Goal: Task Accomplishment & Management: Complete application form

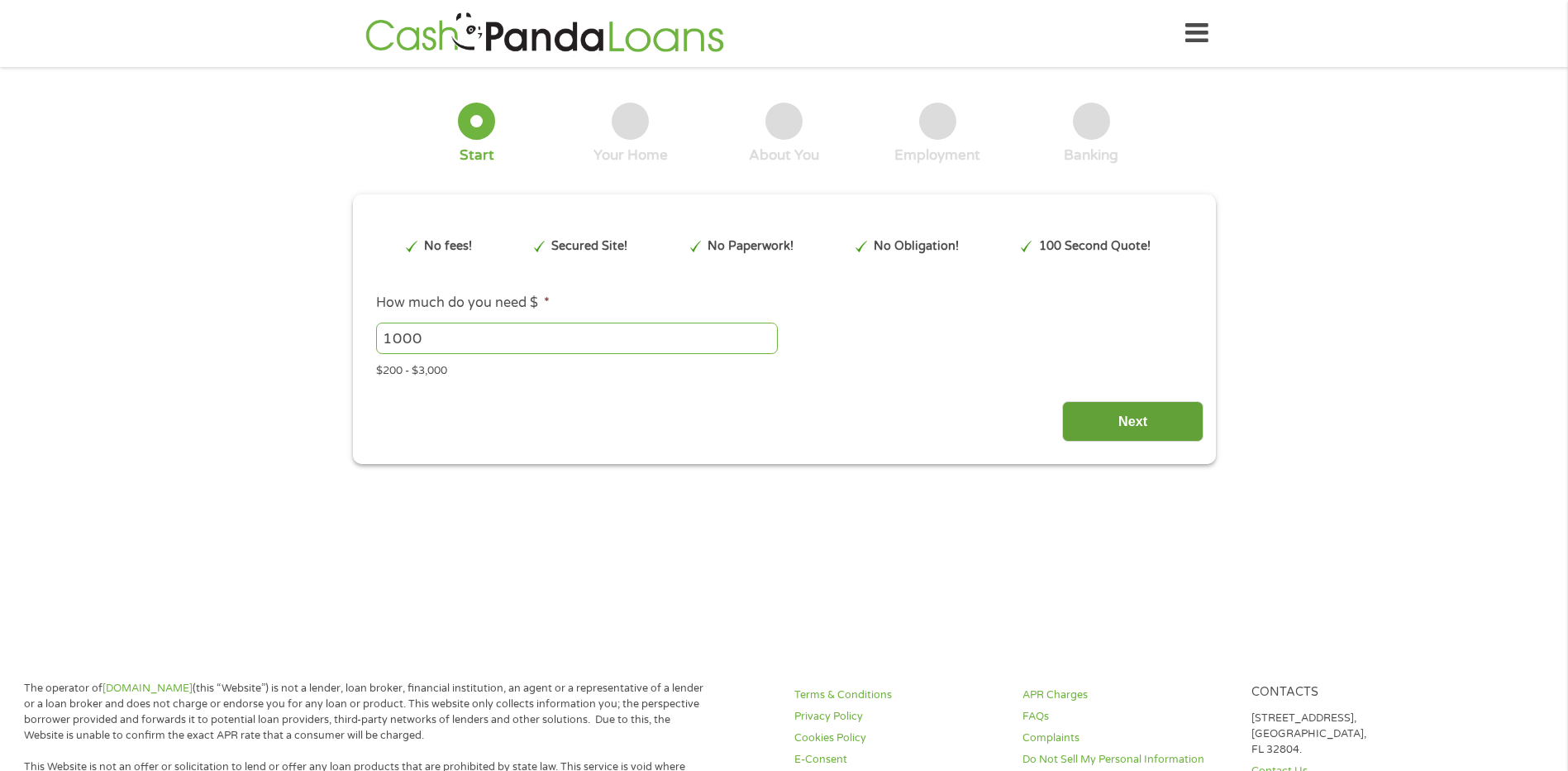
click at [1103, 420] on input "Next" at bounding box center [1133, 421] width 142 height 40
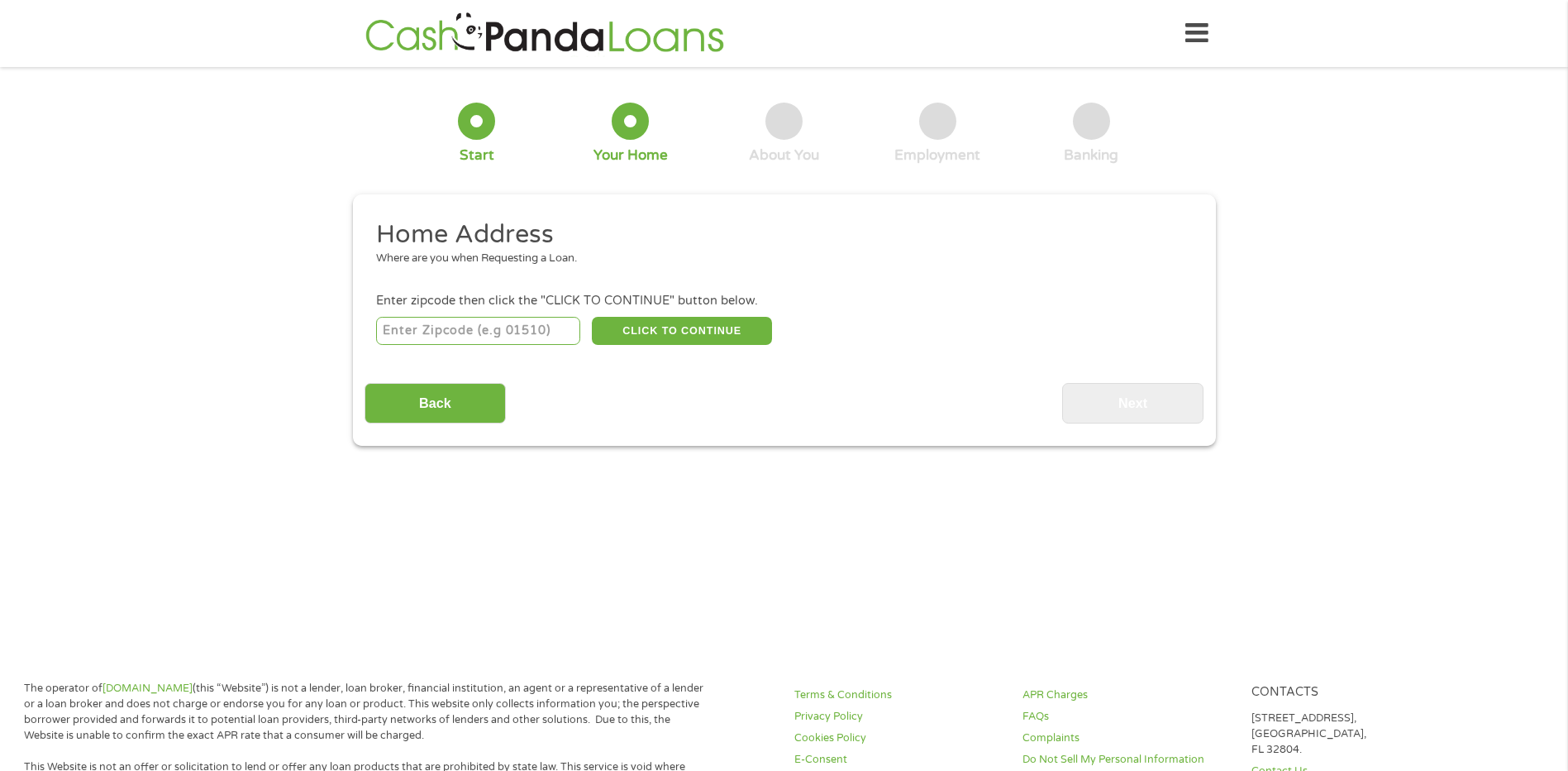
click at [513, 341] on input "number" at bounding box center [478, 330] width 204 height 29
type input "98513"
select select "[US_STATE]"
click at [662, 333] on button "CLICK TO CONTINUE" at bounding box center [682, 330] width 180 height 29
type input "98513"
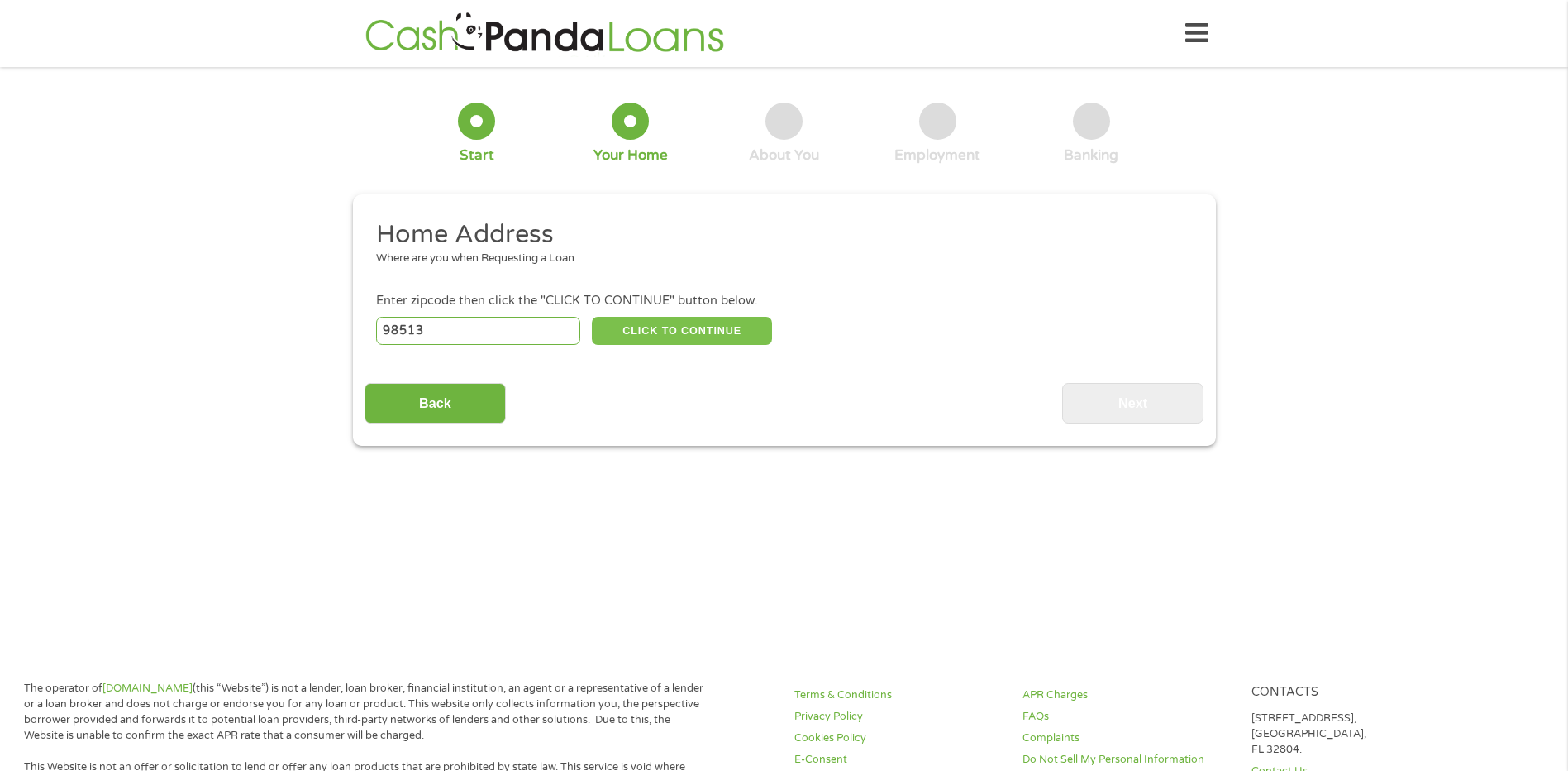
type input "Olympia"
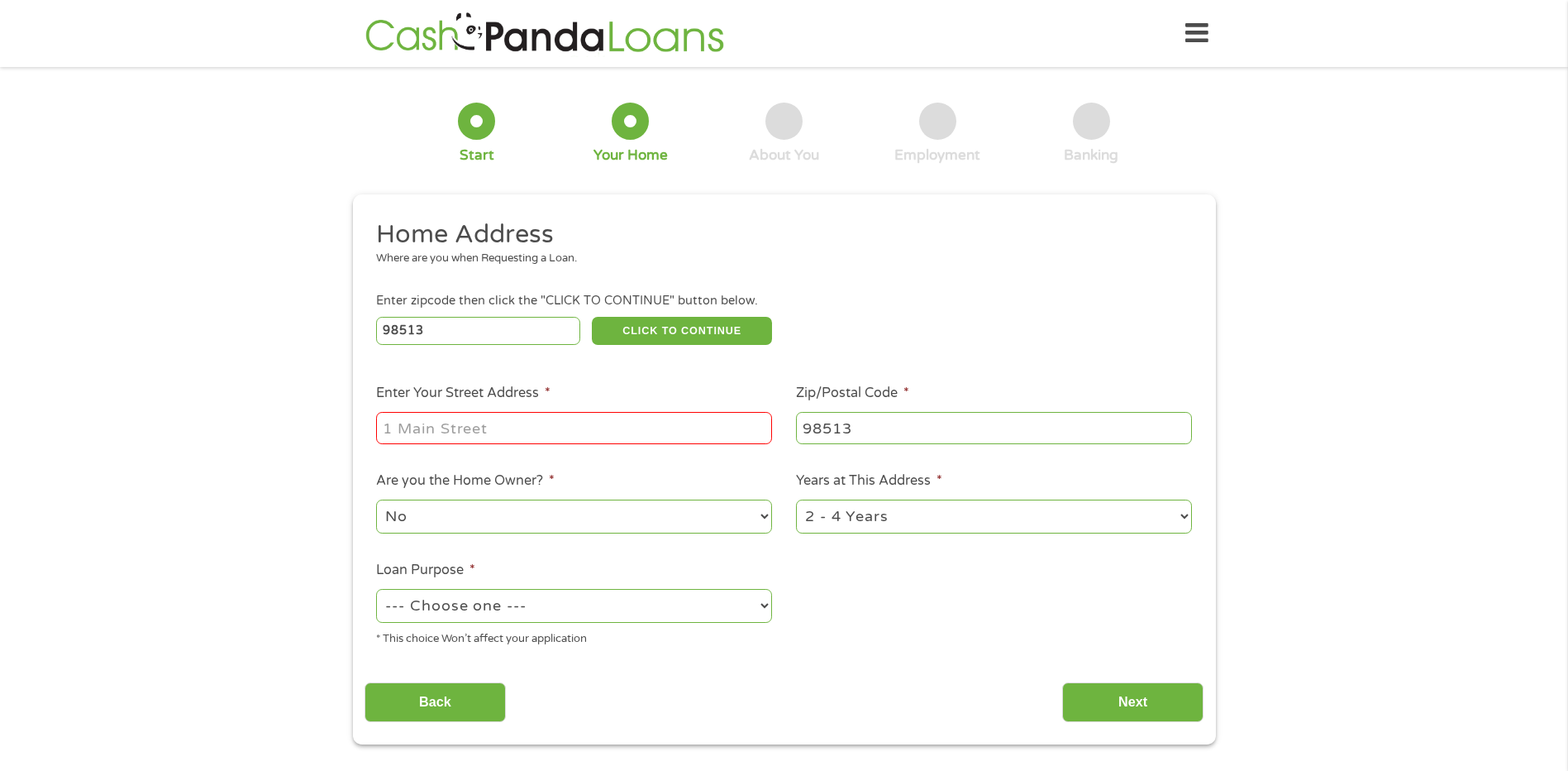
click at [516, 439] on input "Enter Your Street Address *" at bounding box center [574, 428] width 396 height 31
type input "1419 milbanke [PERSON_NAME] w"
click at [593, 514] on select "No Yes" at bounding box center [574, 516] width 396 height 34
click at [376, 500] on select "No Yes" at bounding box center [574, 516] width 396 height 34
click at [590, 611] on select "--- Choose one --- Pay Bills Debt Consolidation Home Improvement Major Purchase…" at bounding box center [574, 605] width 396 height 34
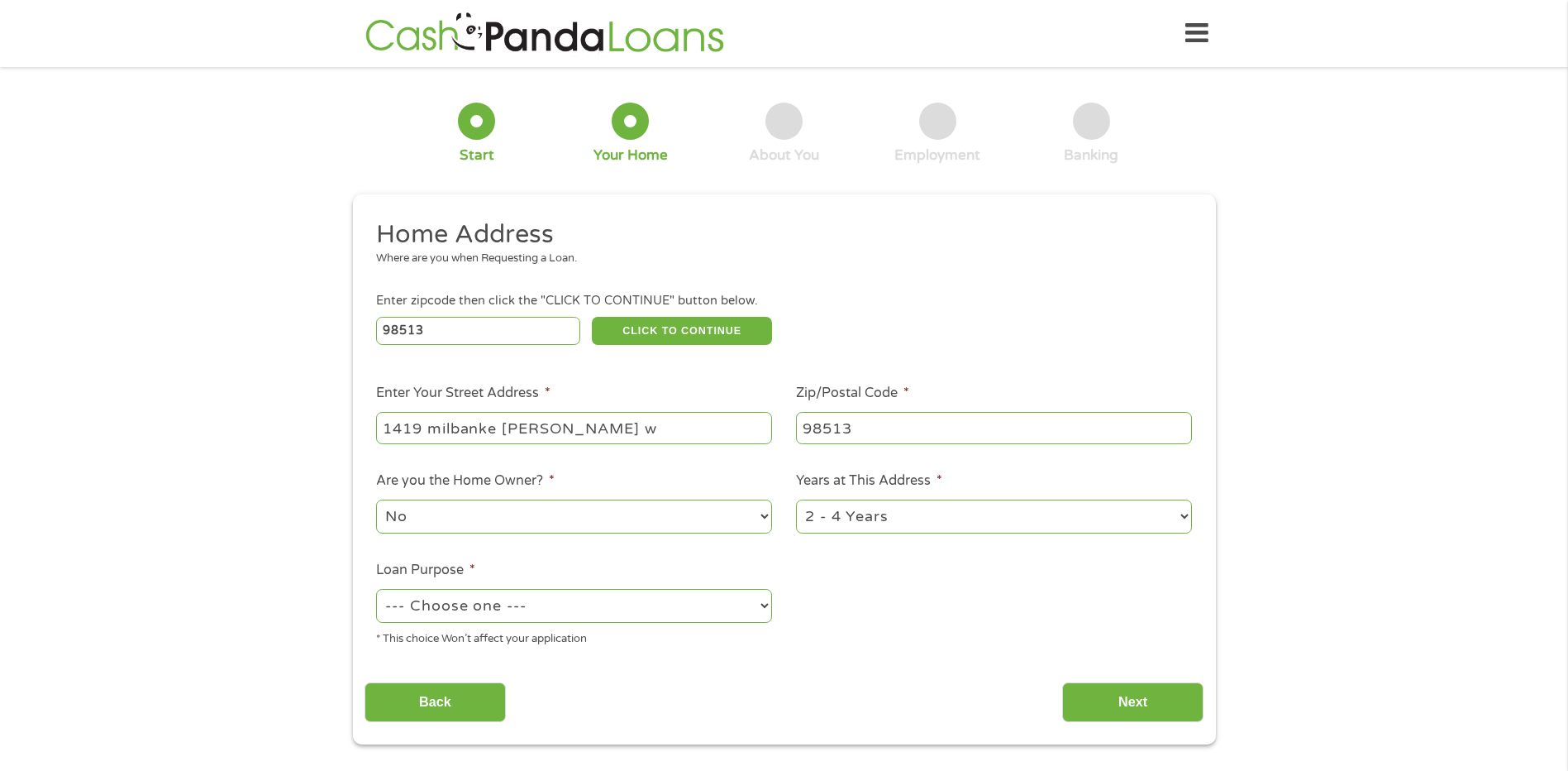
select select "paybills"
click at [376, 589] on select "--- Choose one --- Pay Bills Debt Consolidation Home Improvement Major Purchase…" at bounding box center [574, 605] width 396 height 34
click at [1098, 685] on input "Next" at bounding box center [1133, 702] width 142 height 40
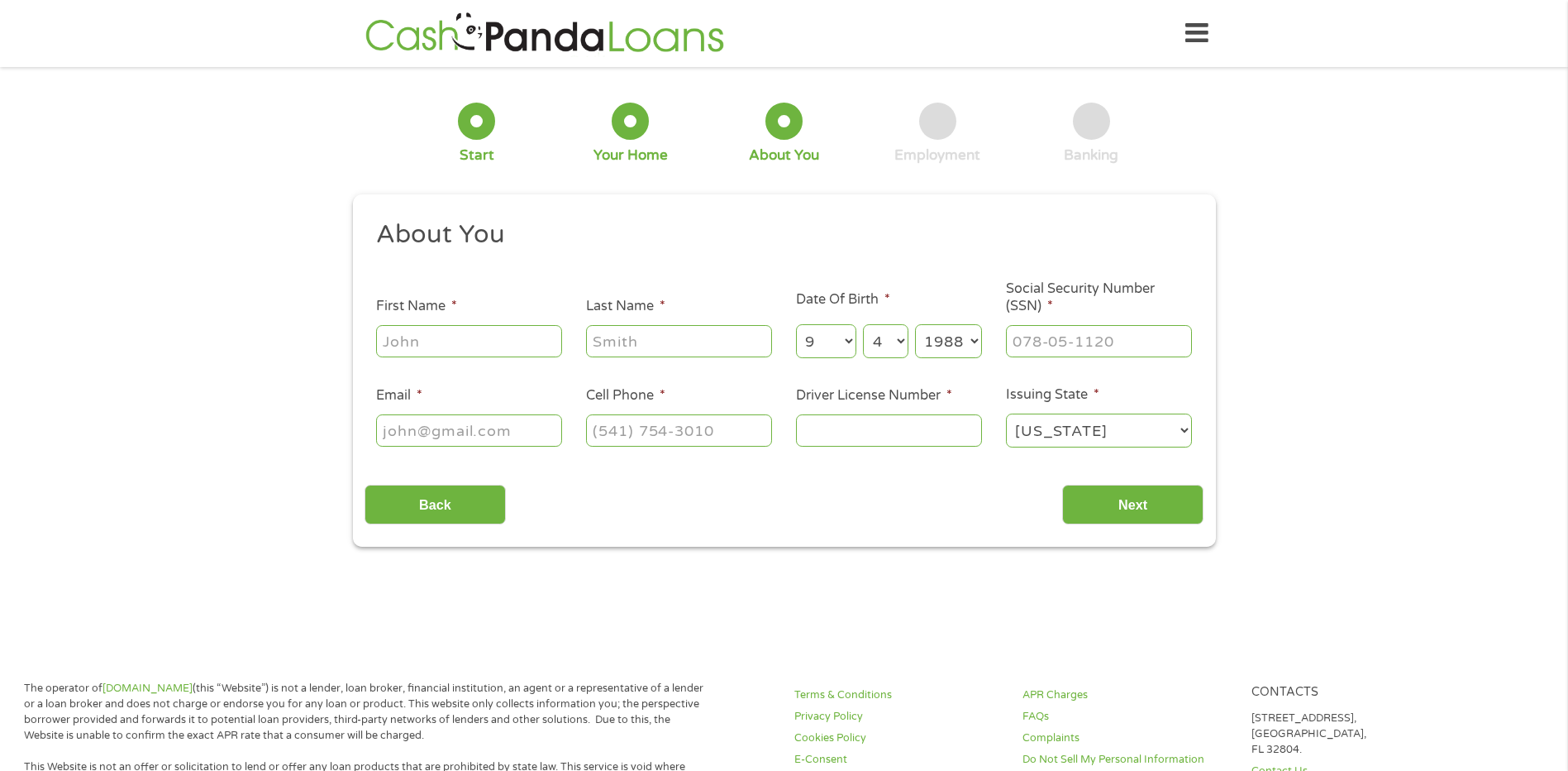
click at [454, 331] on input "First Name *" at bounding box center [469, 340] width 186 height 31
type input "[PERSON_NAME]"
type input "[EMAIL_ADDRESS][DOMAIN_NAME]"
type input "[PHONE_NUMBER]"
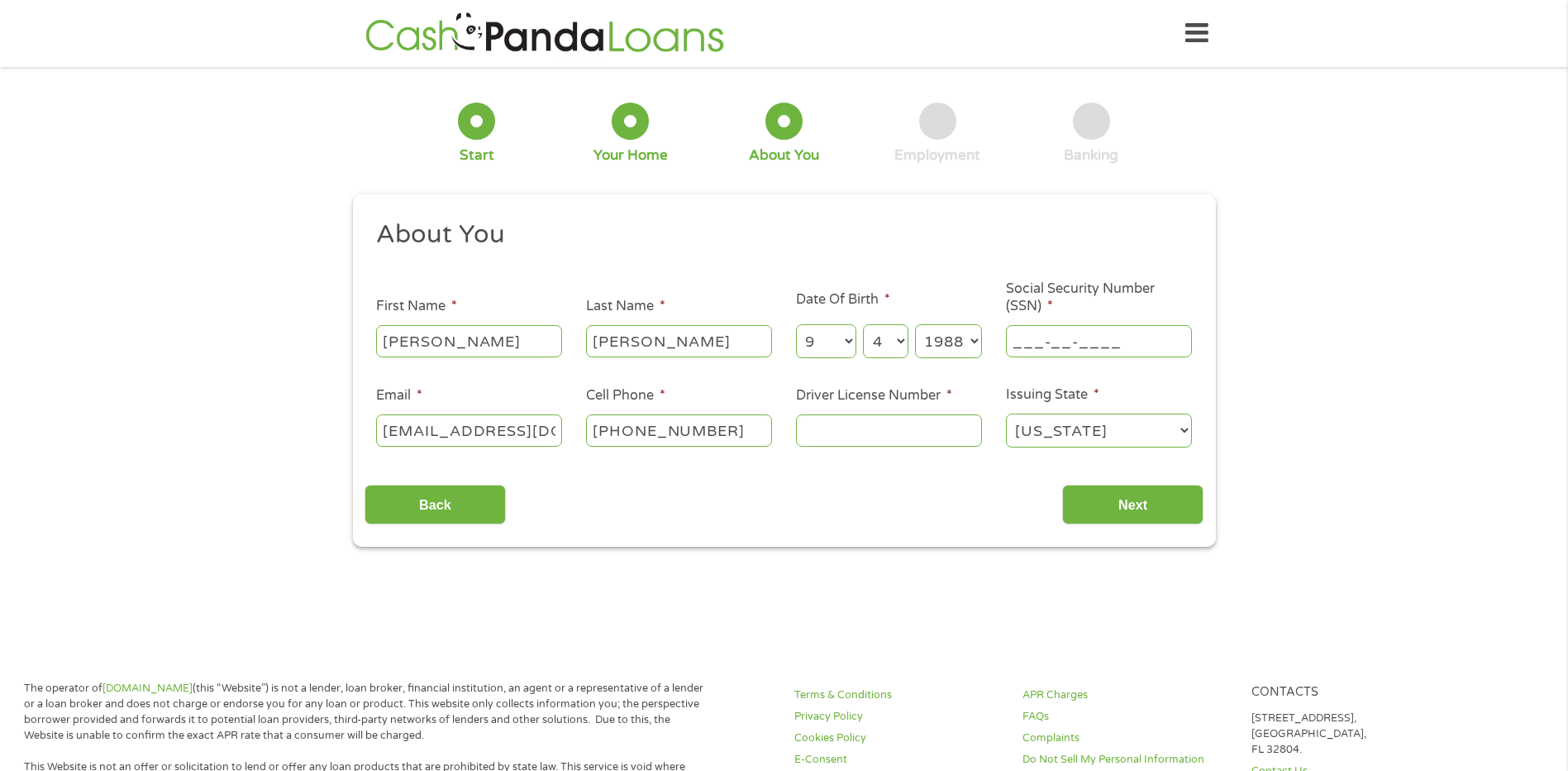
click at [1058, 345] on input "___-__-____" at bounding box center [1099, 340] width 186 height 31
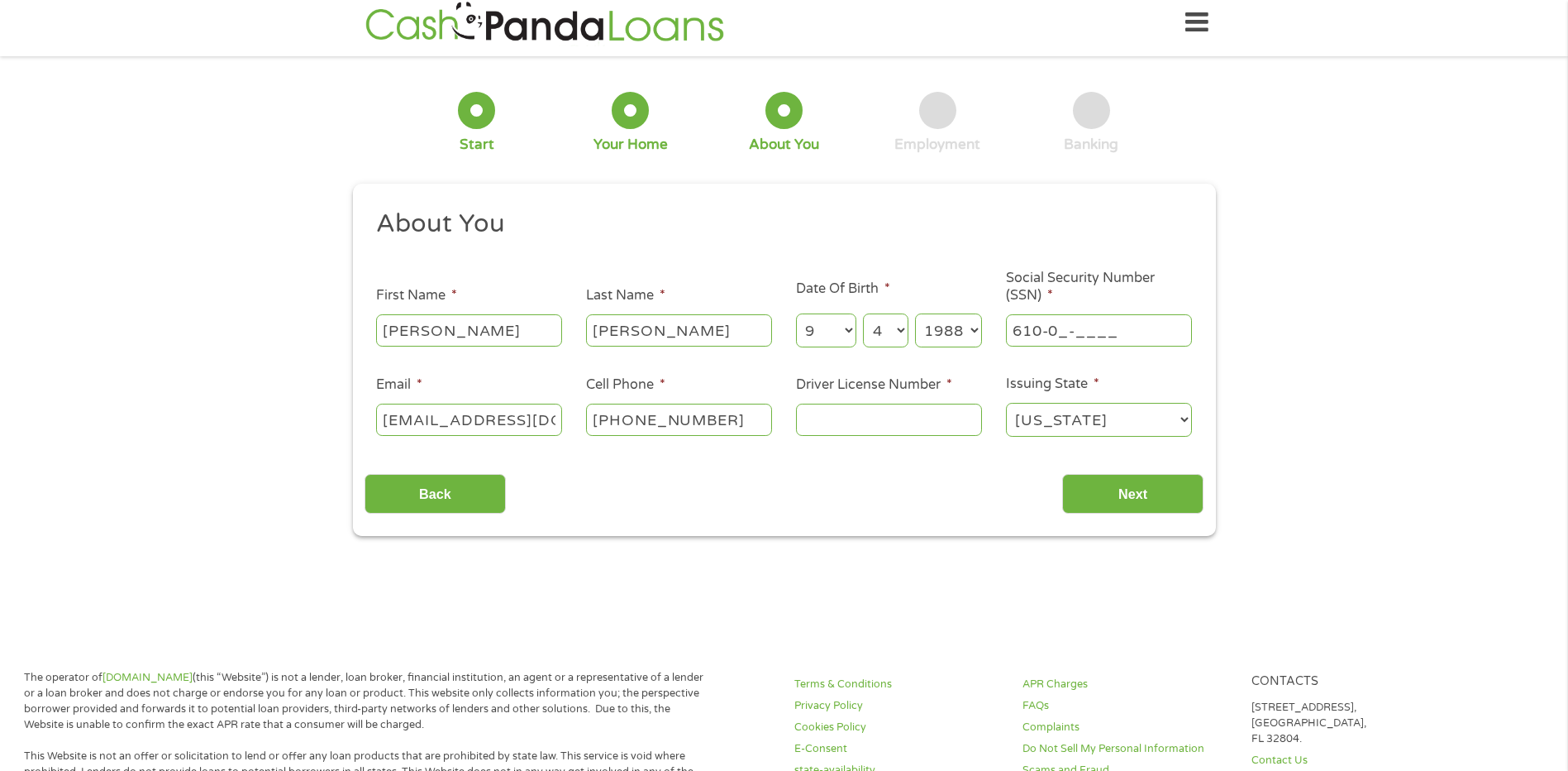
scroll to position [0, 0]
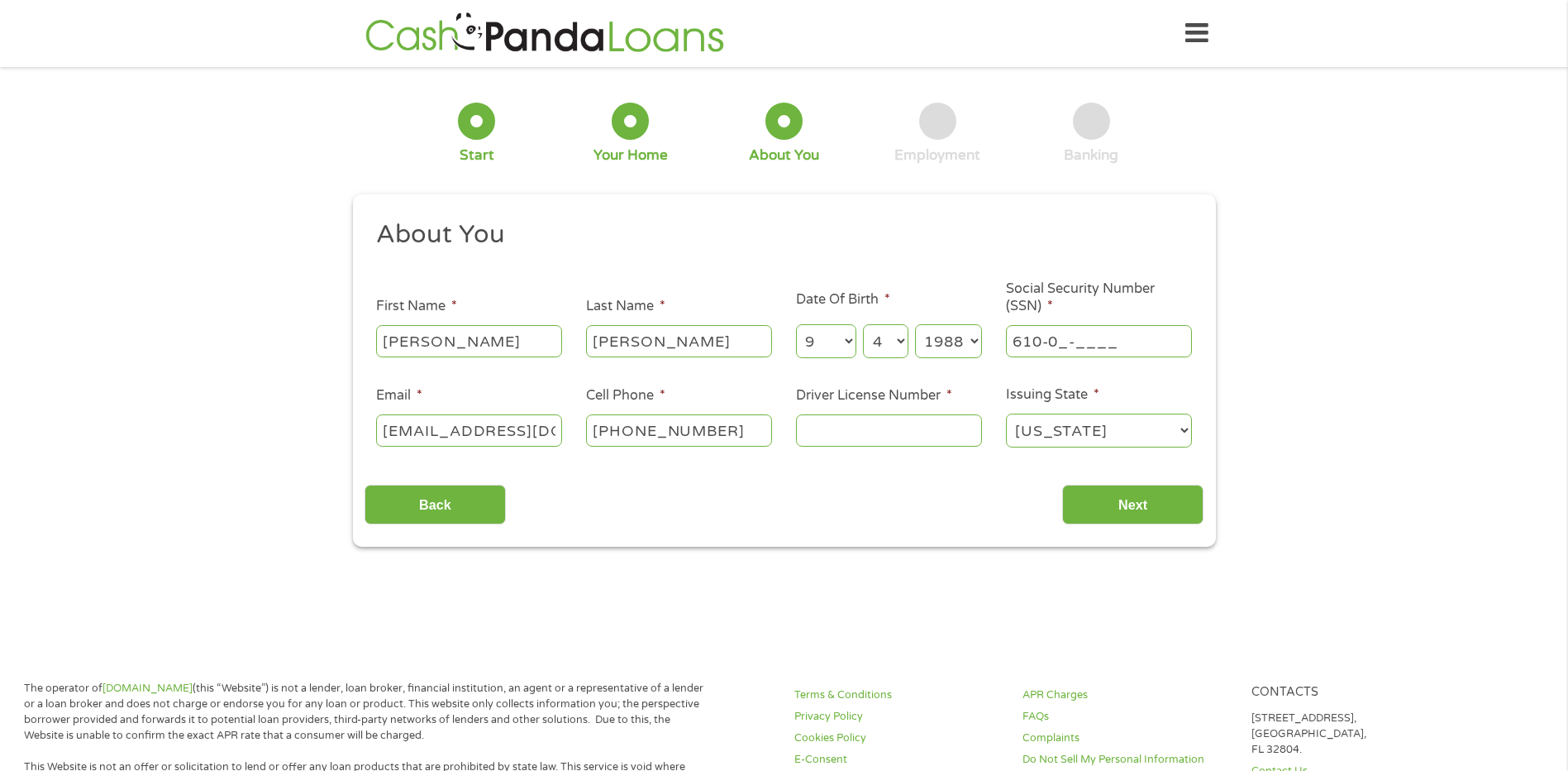
drag, startPoint x: 1047, startPoint y: 350, endPoint x: 808, endPoint y: 287, distance: 247.2
click at [808, 287] on ul "About You This field is hidden when viewing the form Title * --- Choose one ---…" at bounding box center [784, 339] width 839 height 244
click at [934, 317] on ul "About You This field is hidden when viewing the form Title * --- Choose one ---…" at bounding box center [784, 339] width 839 height 244
type input "600-13-9033"
click at [857, 438] on input "Driver License Number *" at bounding box center [889, 430] width 186 height 31
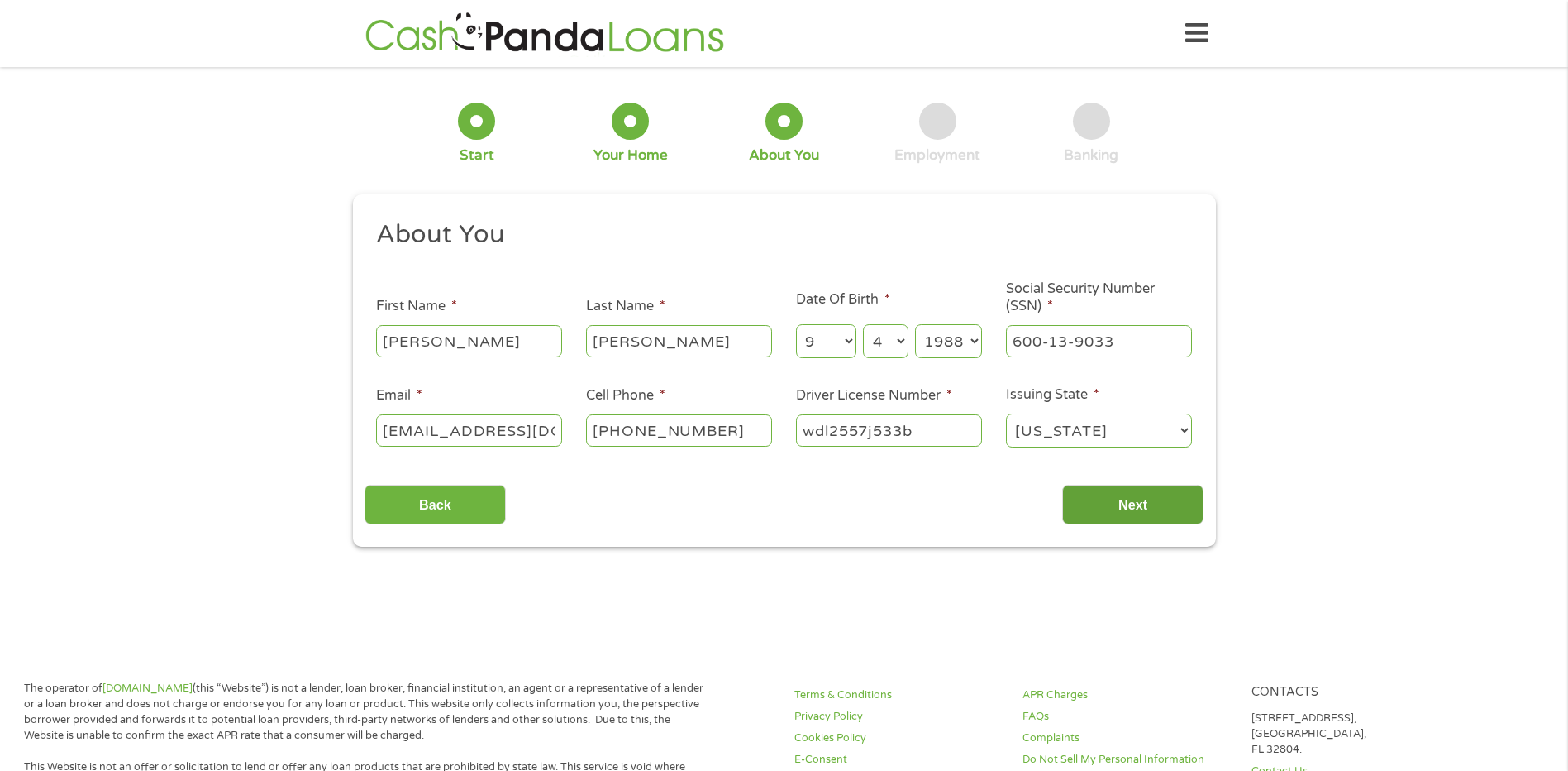
type input "wdl2557j533b"
click at [1131, 506] on input "Next" at bounding box center [1133, 505] width 142 height 40
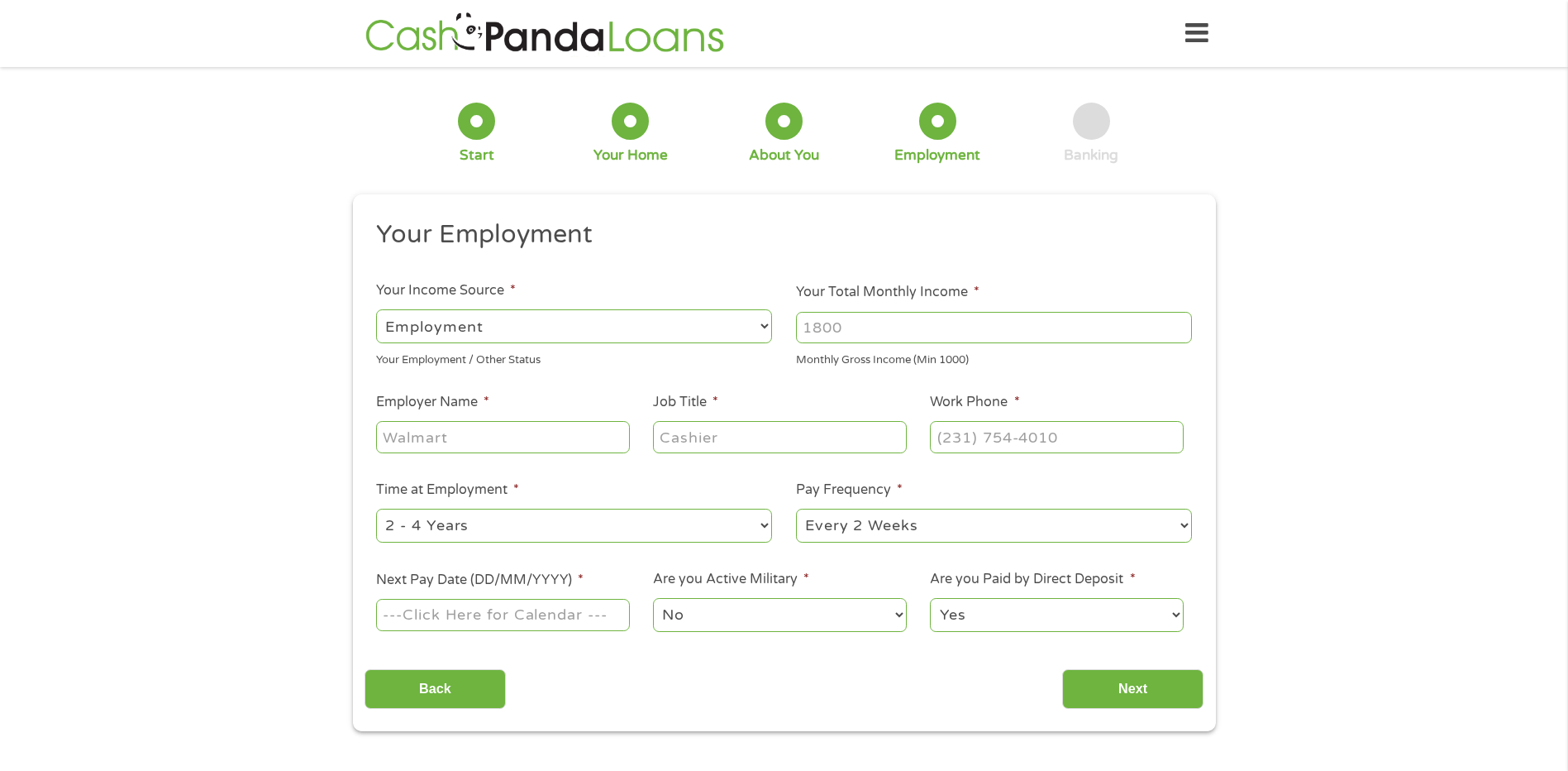
click at [591, 440] on input "Employer Name *" at bounding box center [502, 436] width 253 height 31
type input "blackstone wa state"
type input "security"
click at [1012, 429] on input "(___) ___-____" at bounding box center [1056, 436] width 253 height 31
type input "[PHONE_NUMBER]"
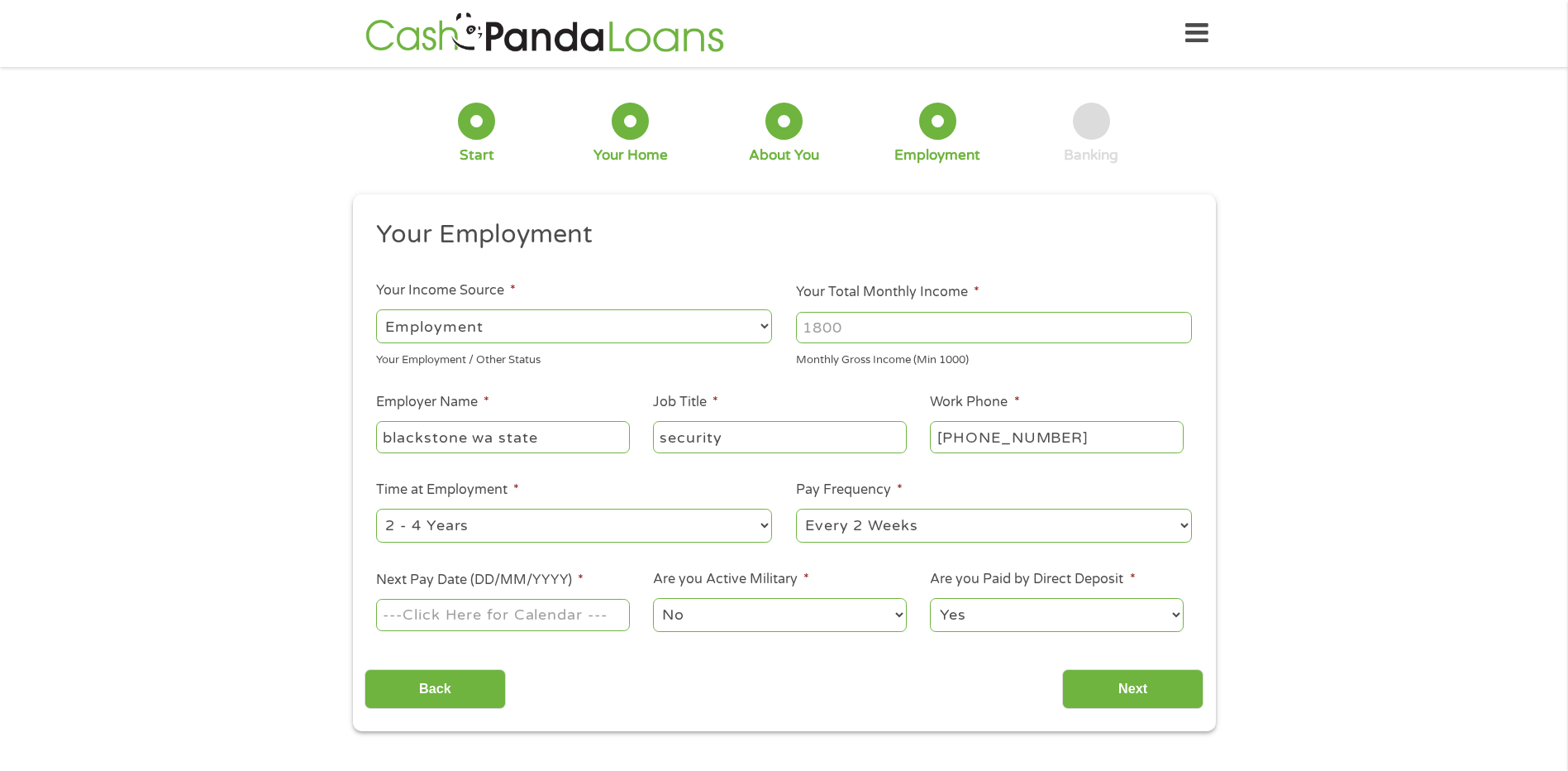
click at [825, 524] on select "--- Choose one --- Every 2 Weeks Every Week Monthly Semi-Monthly" at bounding box center [994, 525] width 396 height 34
click at [796, 509] on select "--- Choose one --- Every 2 Weeks Every Week Monthly Semi-Monthly" at bounding box center [994, 525] width 396 height 34
click at [469, 613] on input "Next Pay Date (DD/MM/YYYY) *" at bounding box center [502, 615] width 253 height 31
type input "[DATE]"
click at [741, 618] on select "No Yes" at bounding box center [779, 615] width 253 height 34
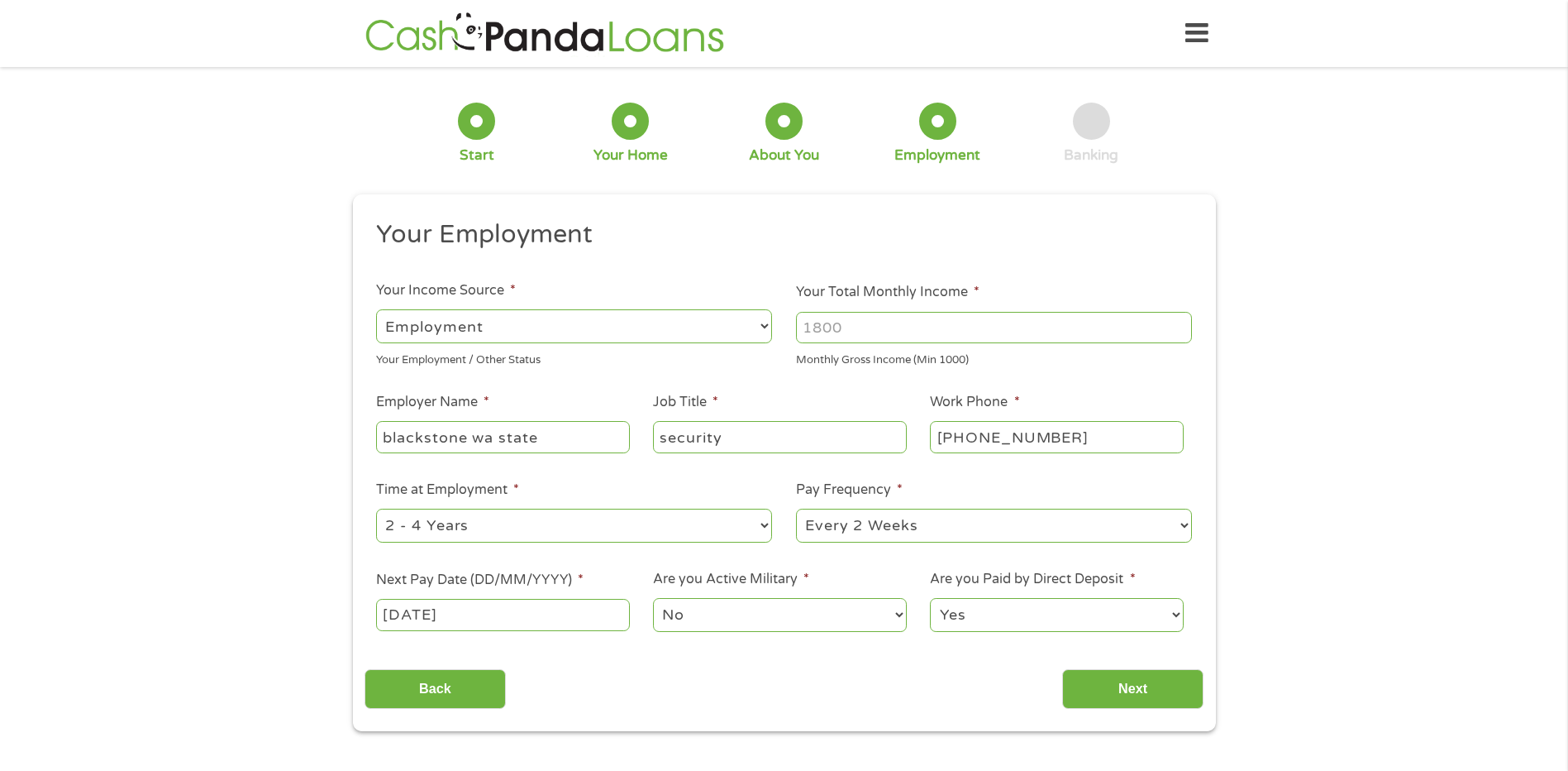
click at [653, 598] on select "No Yes" at bounding box center [779, 615] width 253 height 34
click at [1015, 612] on select "Yes No" at bounding box center [1056, 615] width 253 height 34
click at [930, 598] on select "Yes No" at bounding box center [1056, 615] width 253 height 34
click at [1118, 690] on input "Next" at bounding box center [1133, 689] width 142 height 40
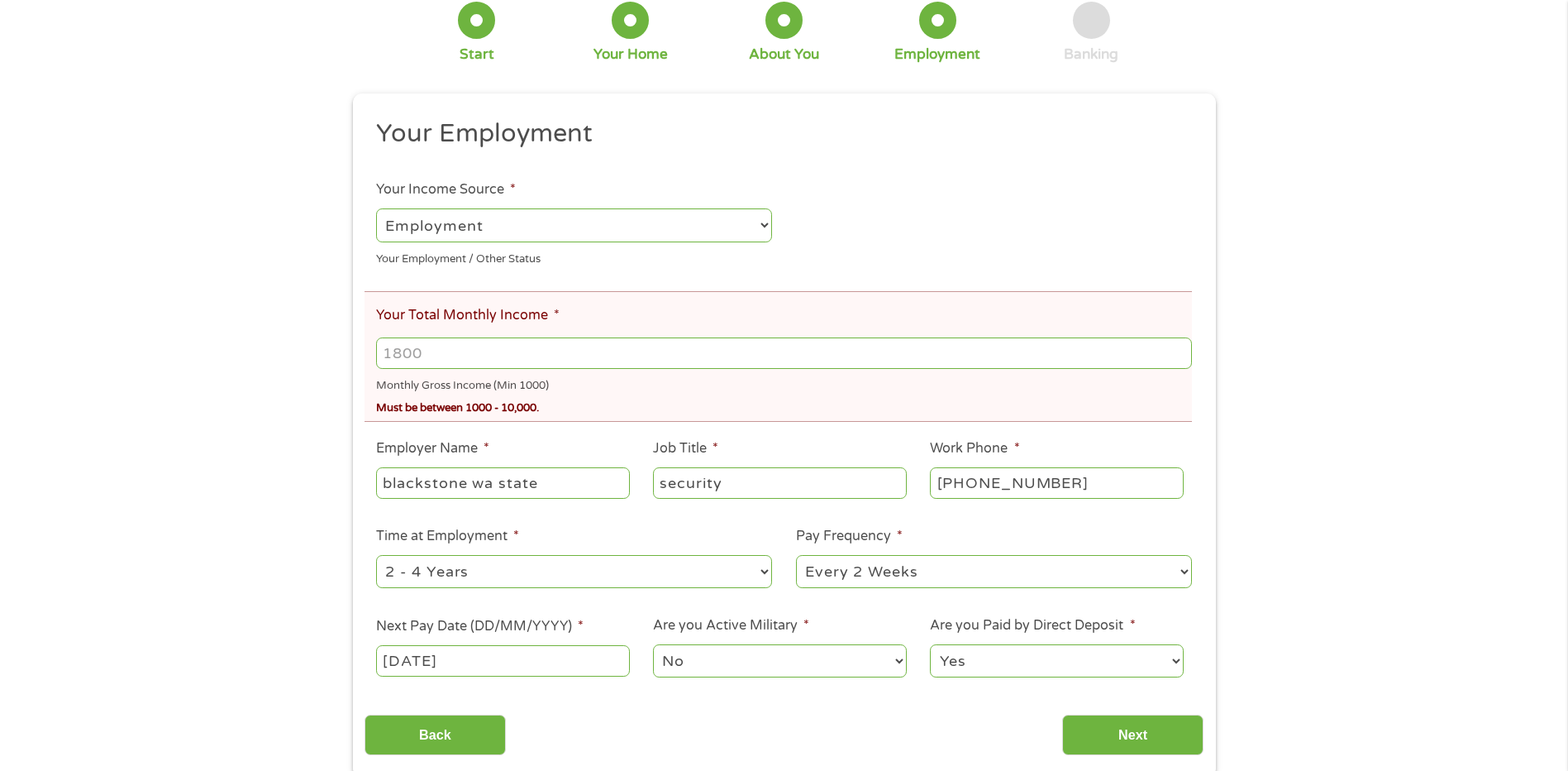
scroll to position [166, 0]
drag, startPoint x: 464, startPoint y: 356, endPoint x: 187, endPoint y: 296, distance: 283.4
click at [196, 299] on div "There was a problem with your submission. Please review the fields below. 1 Sta…" at bounding box center [784, 344] width 1568 height 861
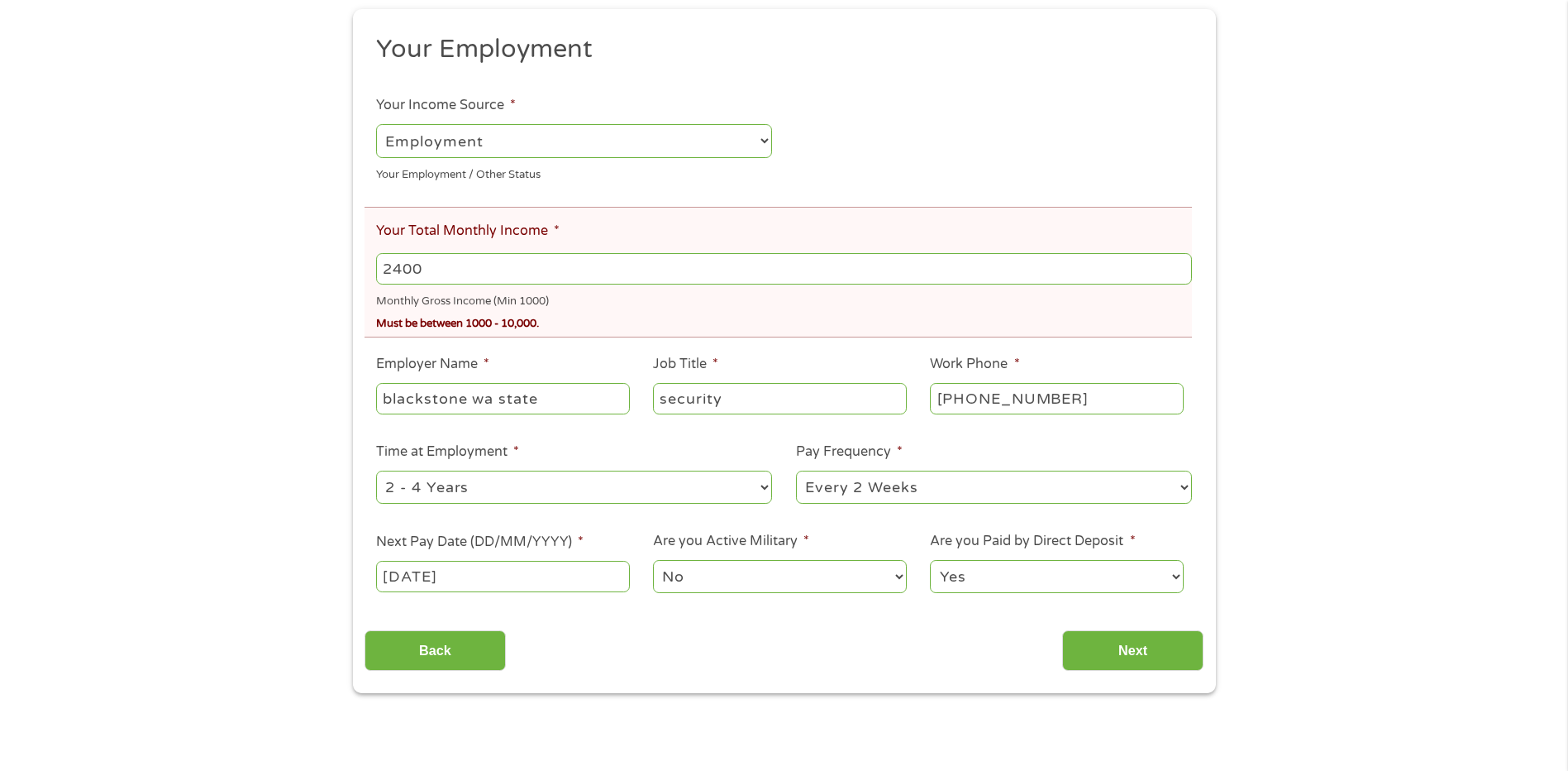
scroll to position [248, 0]
type input "2400"
click at [1118, 655] on input "Next" at bounding box center [1133, 650] width 142 height 40
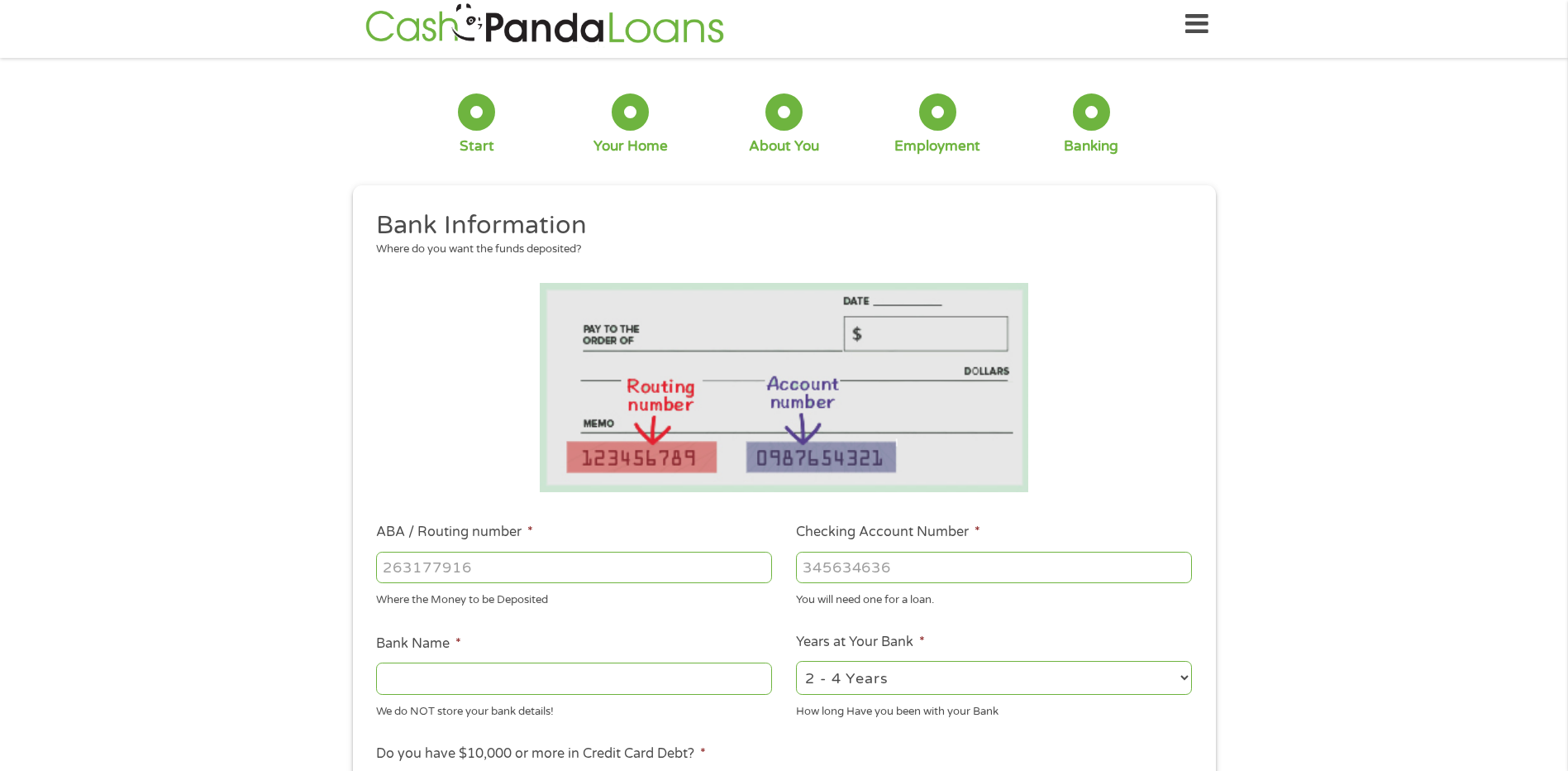
scroll to position [0, 0]
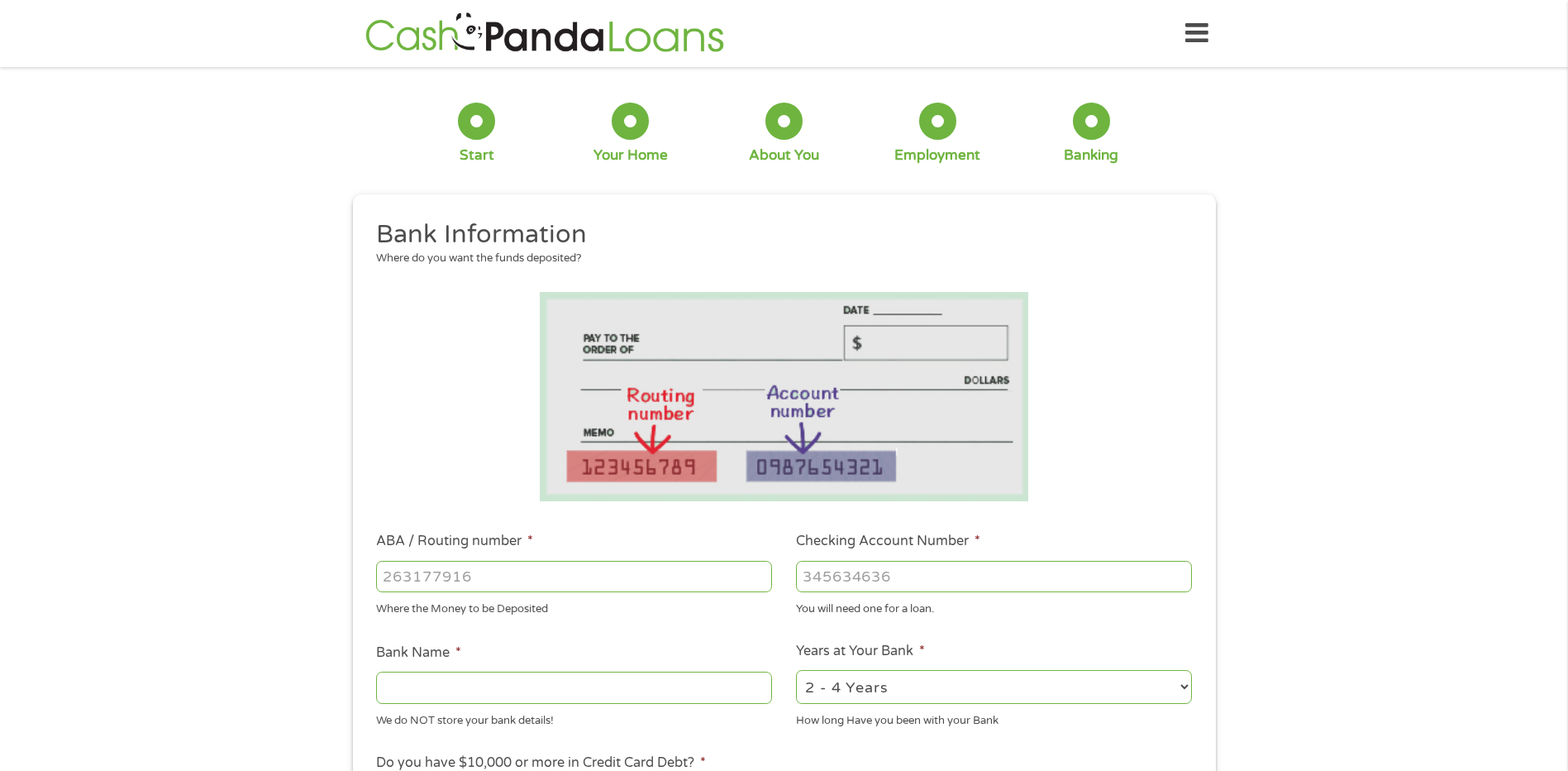
click at [604, 564] on input "ABA / Routing number *" at bounding box center [574, 576] width 396 height 31
click at [611, 568] on input "ABA / Routing number *" at bounding box center [574, 576] width 396 height 31
type input "041215663"
type input "[PERSON_NAME] BANK"
type input "041215663"
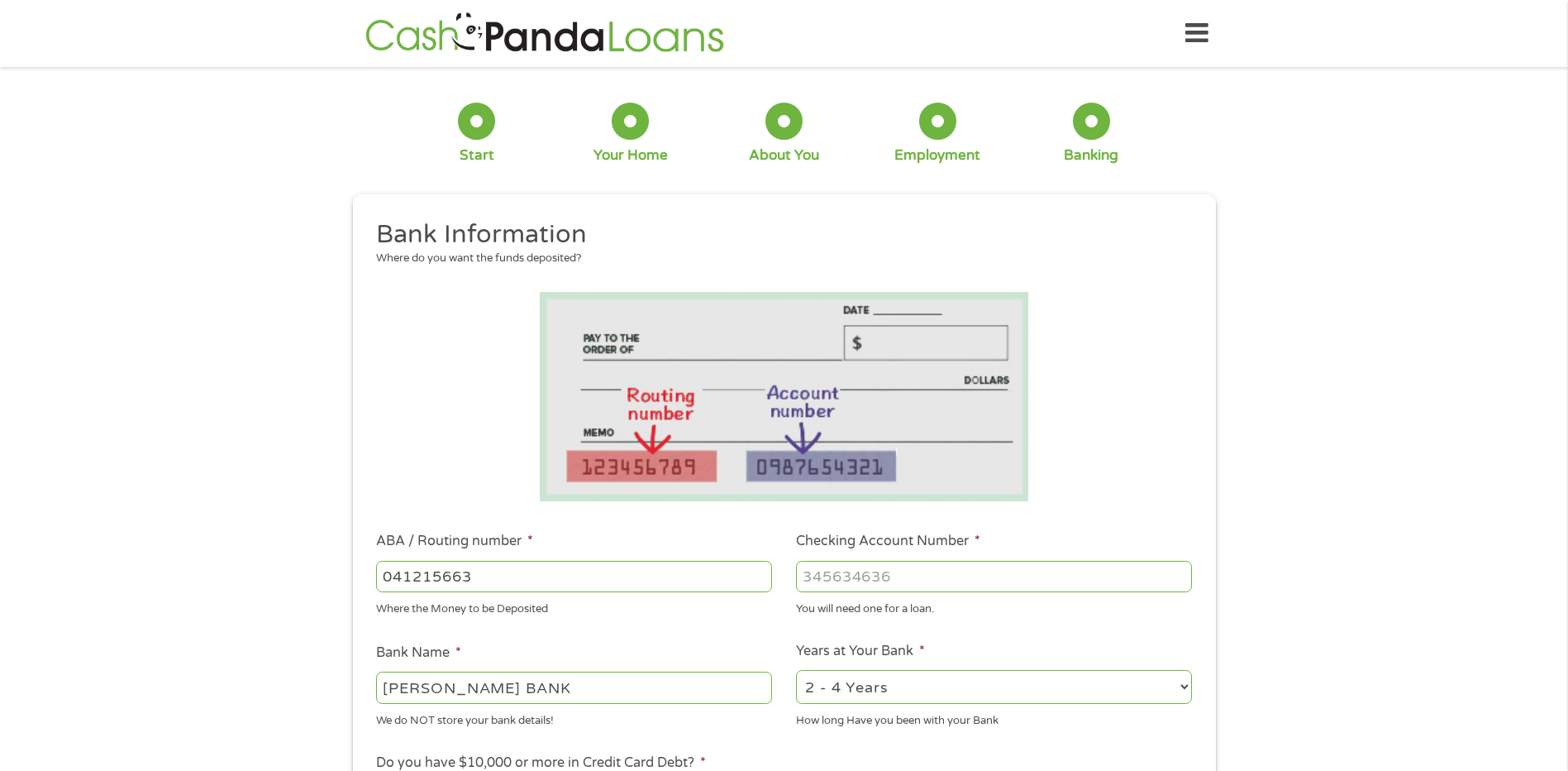
click at [855, 575] on input "Checking Account Number *" at bounding box center [994, 576] width 396 height 31
click at [828, 570] on input "Checking Account Number *" at bounding box center [994, 576] width 396 height 31
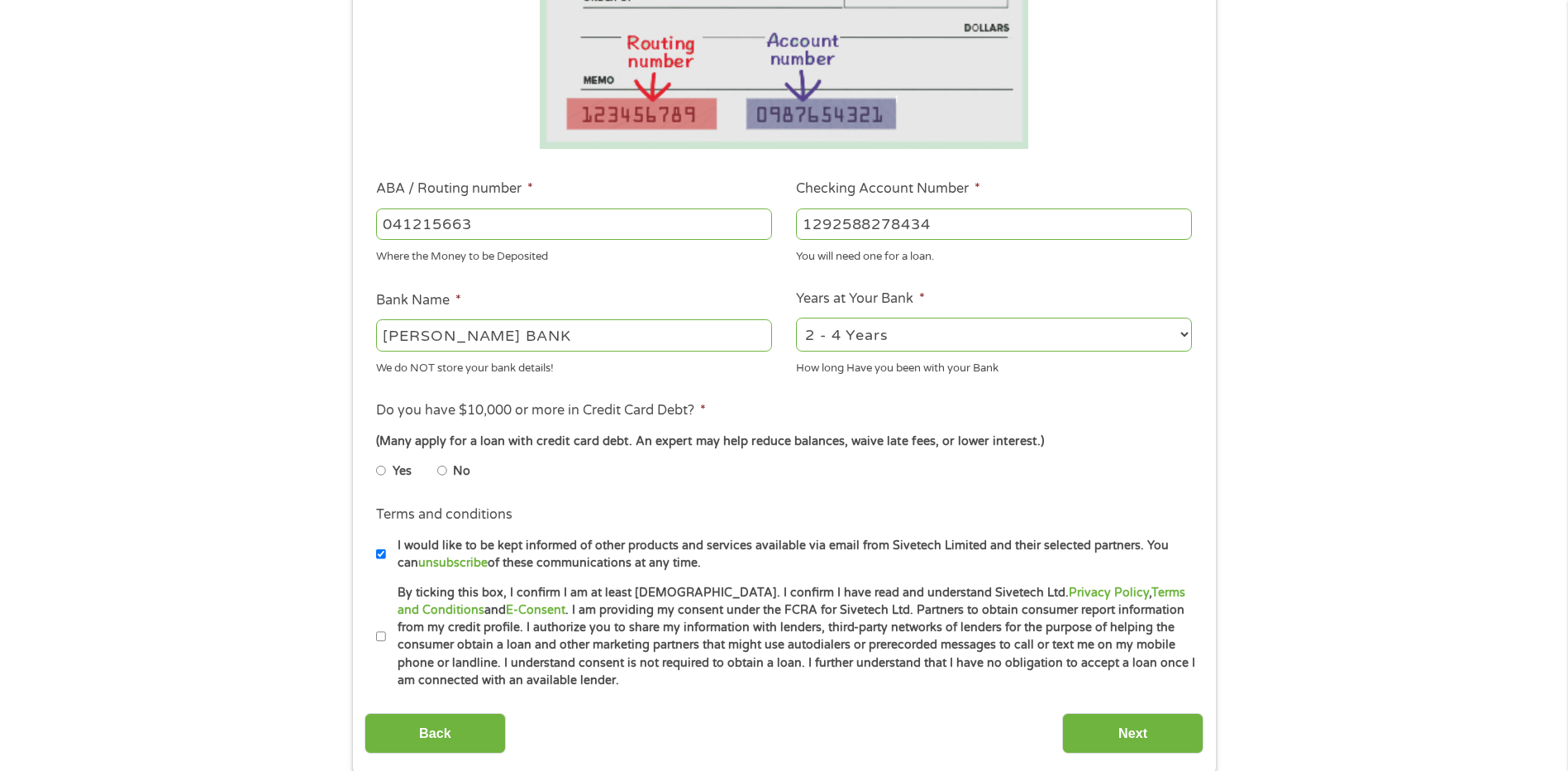
scroll to position [413, 0]
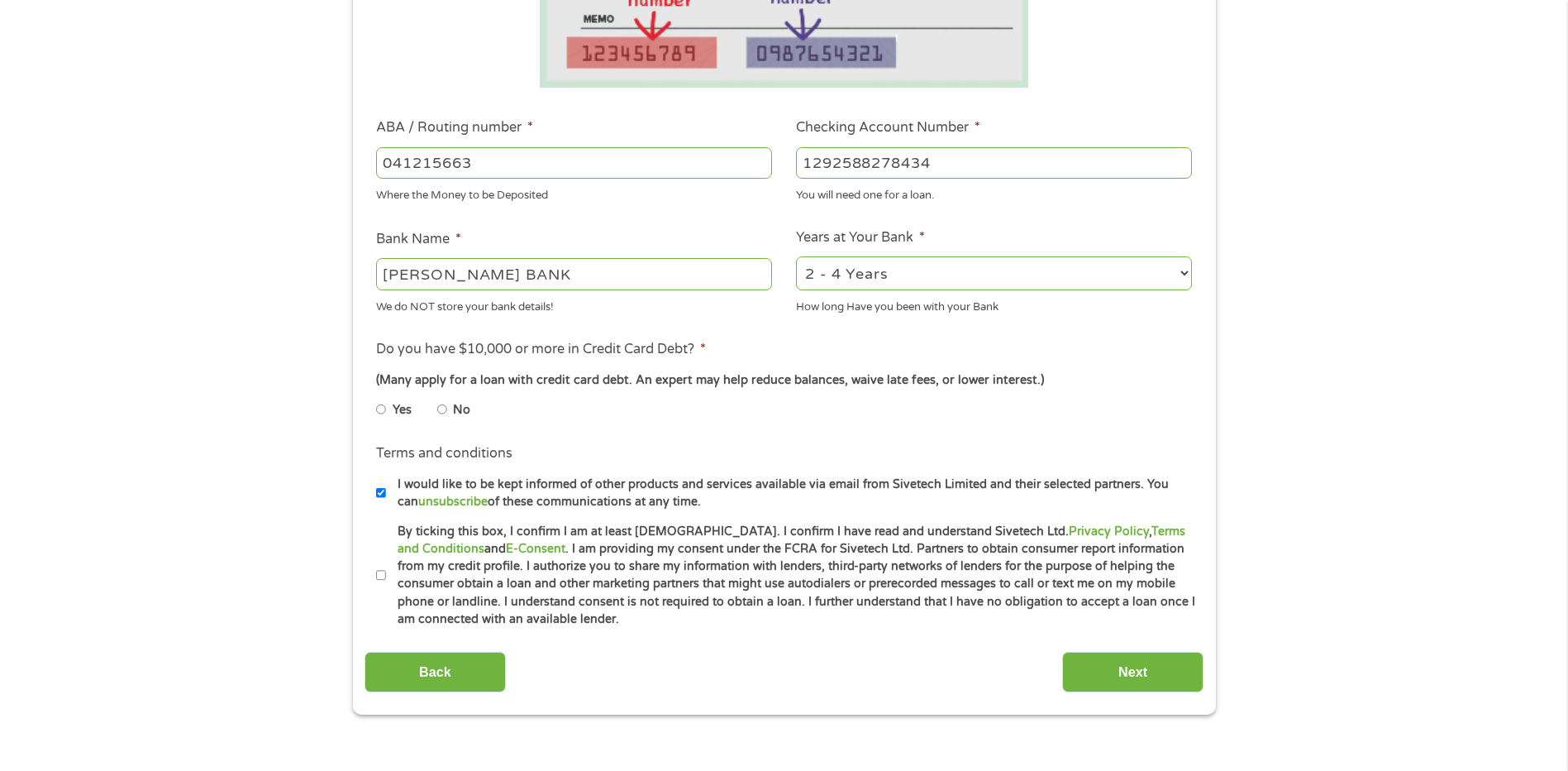
type input "1292588278434"
click at [442, 409] on input "No" at bounding box center [441, 409] width 10 height 27
radio input "true"
click at [386, 577] on label "By ticking this box, I confirm I am at least [DEMOGRAPHIC_DATA]. I confirm I ha…" at bounding box center [792, 575] width 811 height 106
click at [385, 577] on input "By ticking this box, I confirm I am at least [DEMOGRAPHIC_DATA]. I confirm I ha…" at bounding box center [381, 575] width 10 height 27
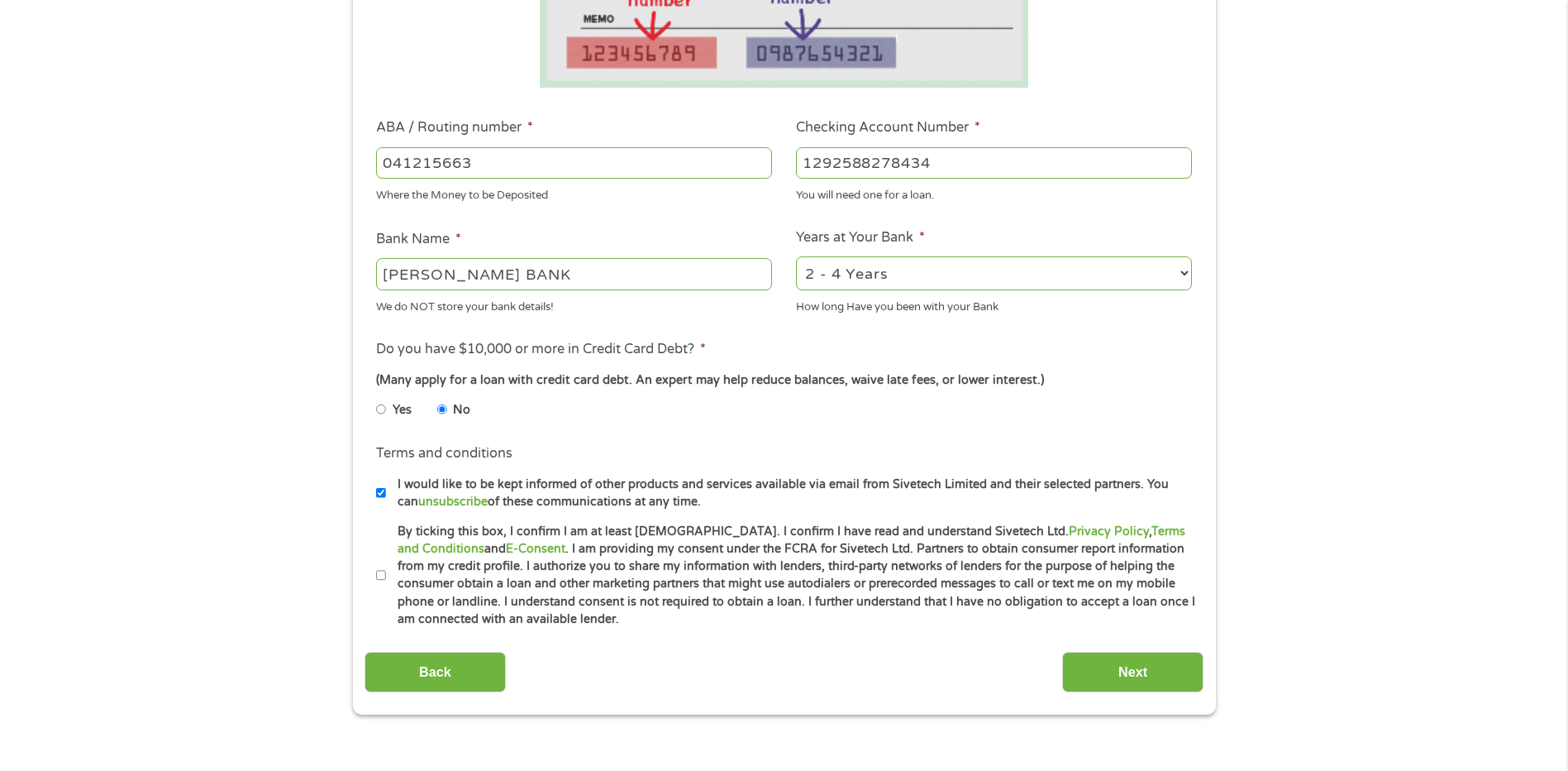
checkbox input "true"
click at [1147, 668] on input "Next" at bounding box center [1133, 672] width 142 height 40
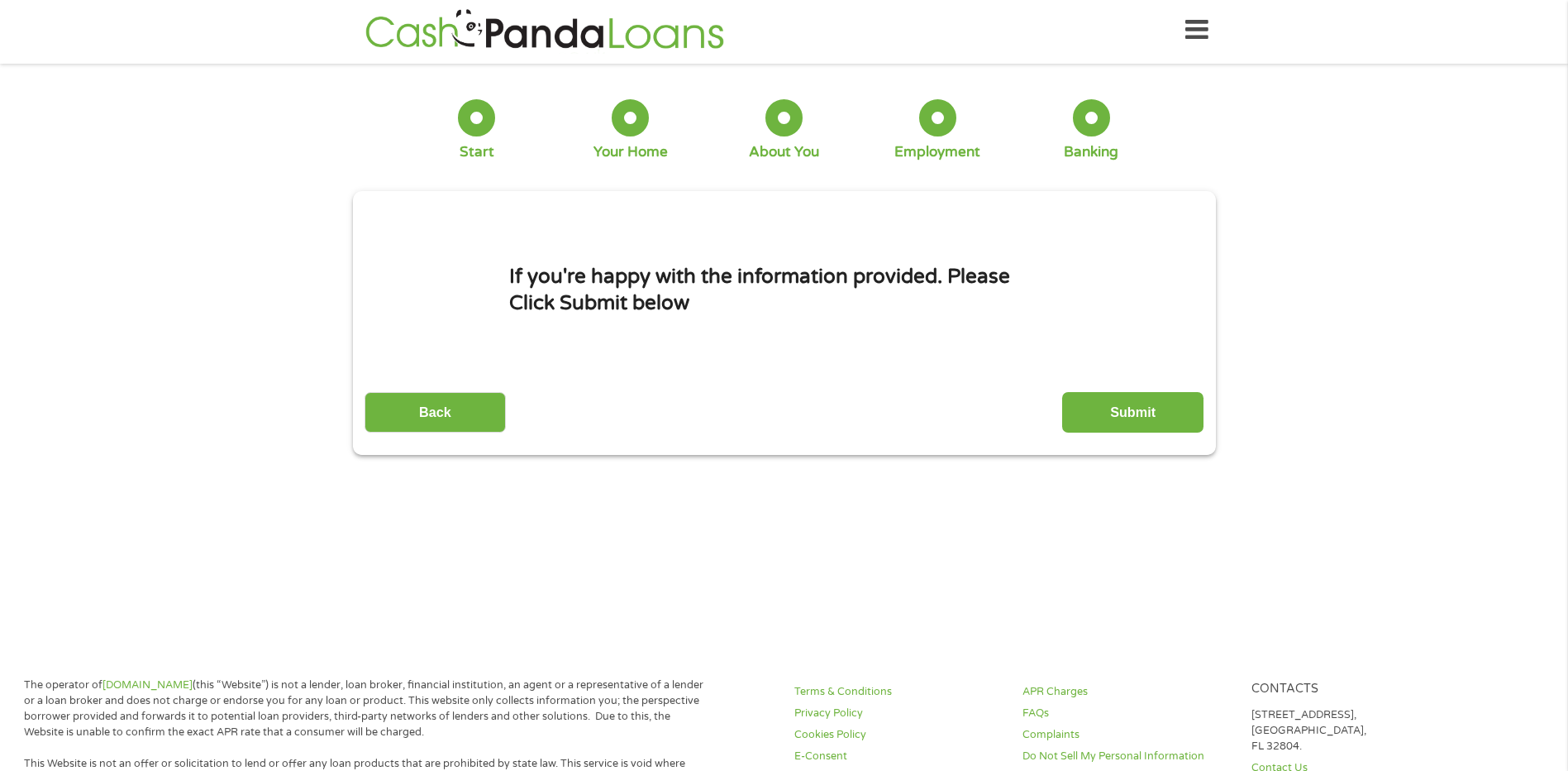
scroll to position [0, 0]
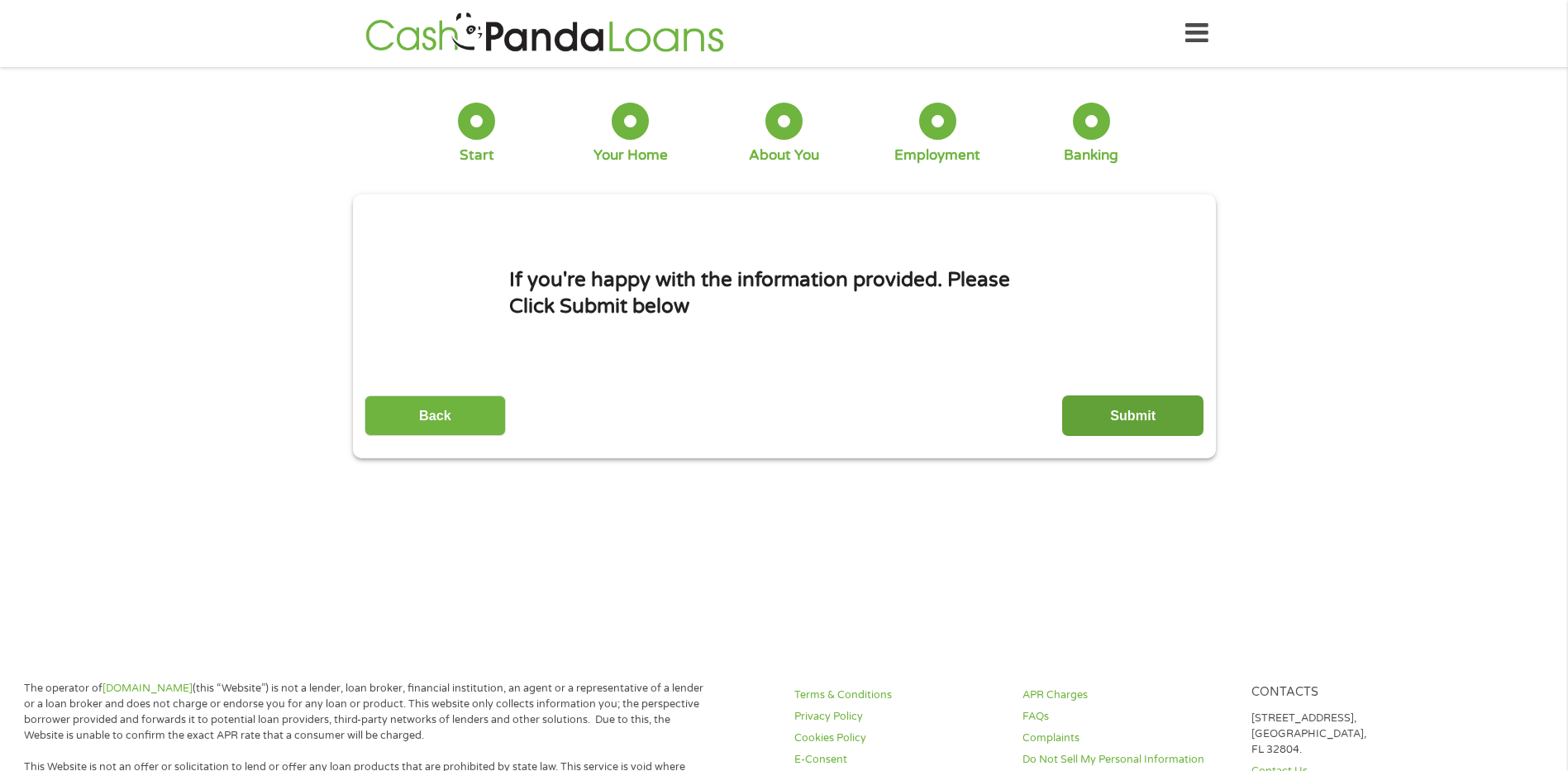
click at [1128, 410] on input "Submit" at bounding box center [1133, 416] width 142 height 40
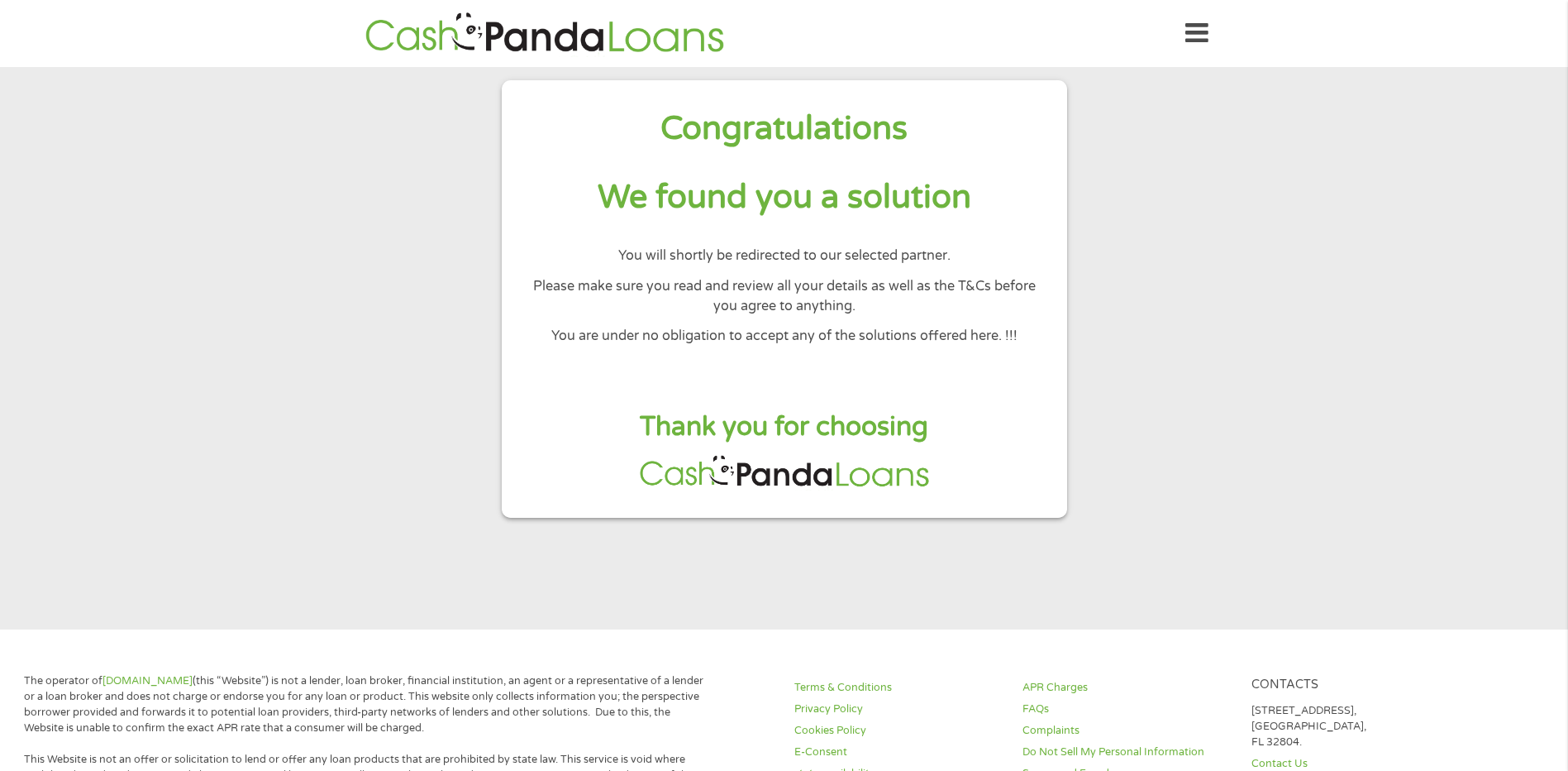
click at [246, 343] on section "Congratulations We found you a solution You will shortly be redirected to our s…" at bounding box center [784, 348] width 1568 height 562
